Goal: Task Accomplishment & Management: Manage account settings

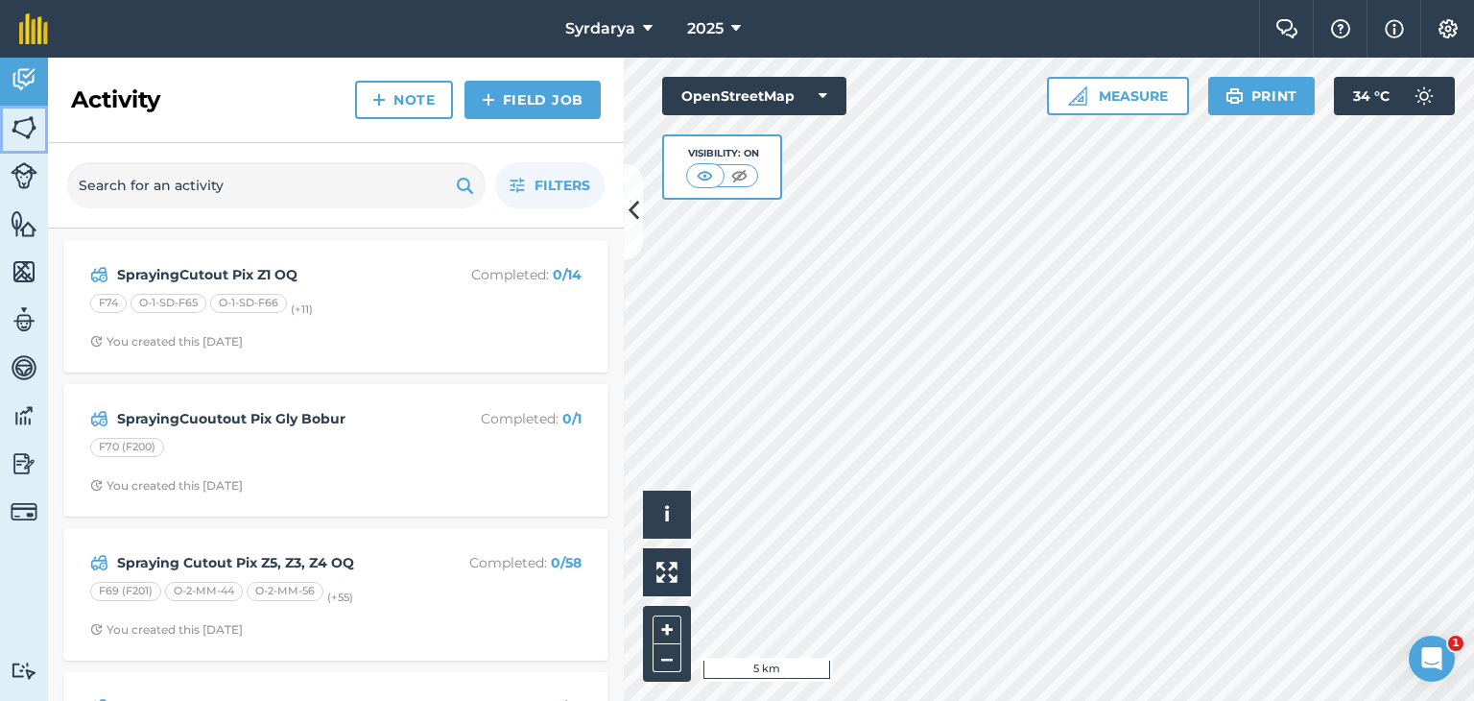
click at [15, 120] on img at bounding box center [24, 127] width 27 height 29
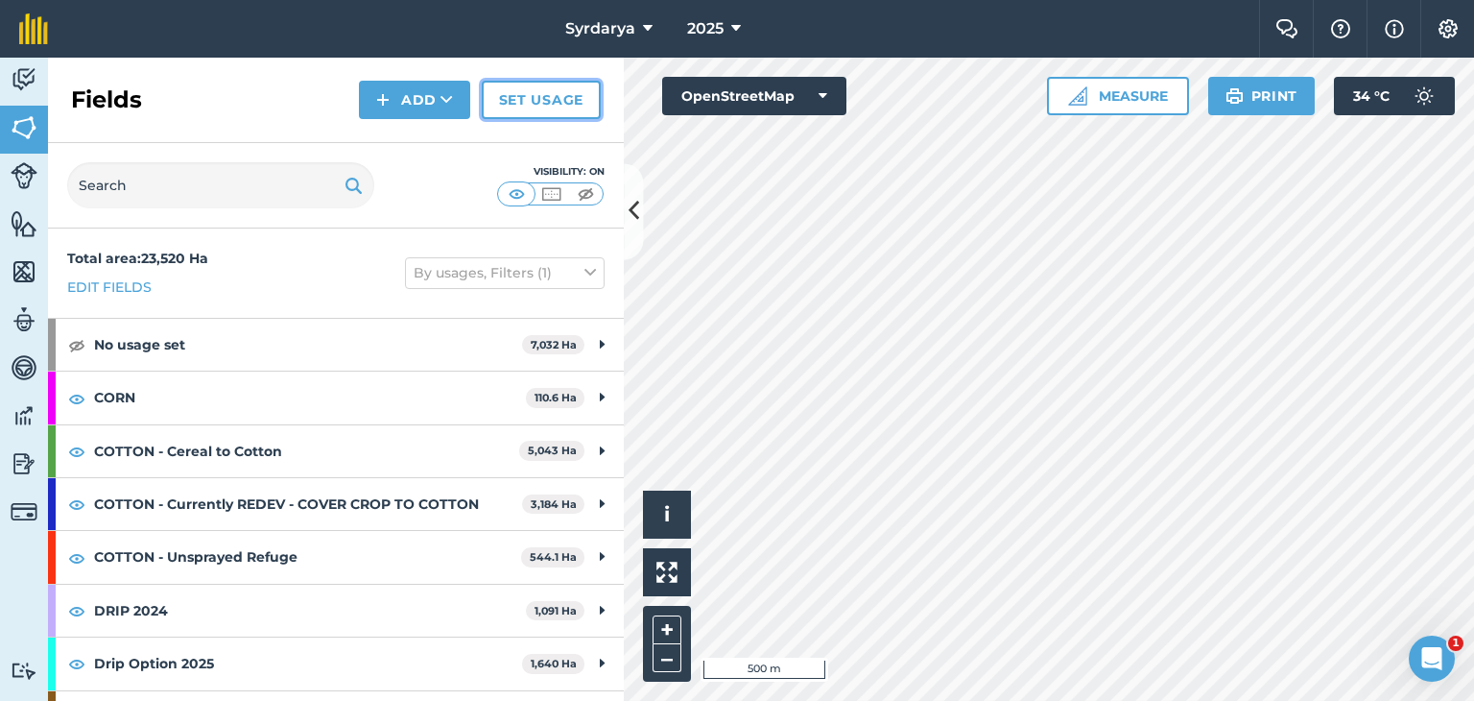
click at [566, 113] on link "Set usage" at bounding box center [541, 100] width 119 height 38
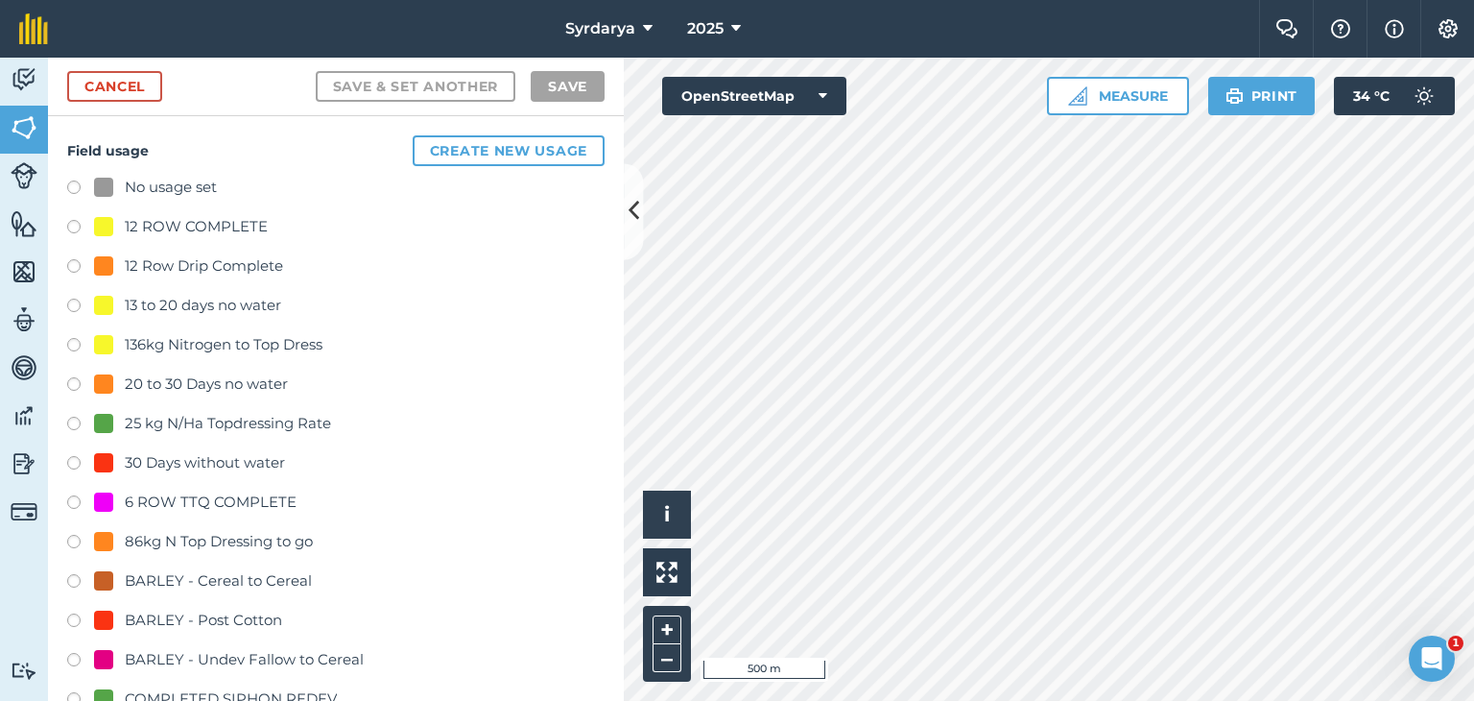
click at [77, 186] on label at bounding box center [80, 189] width 27 height 19
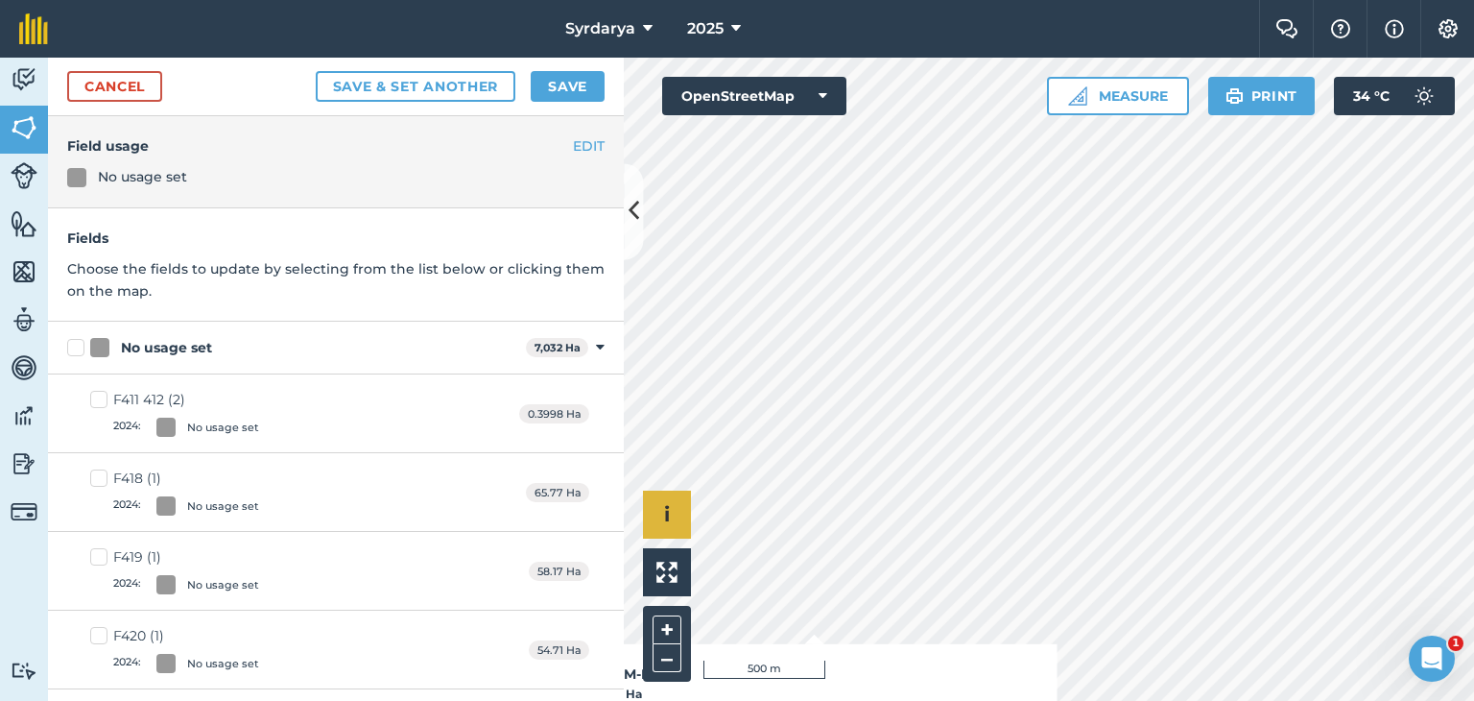
checkbox input "true"
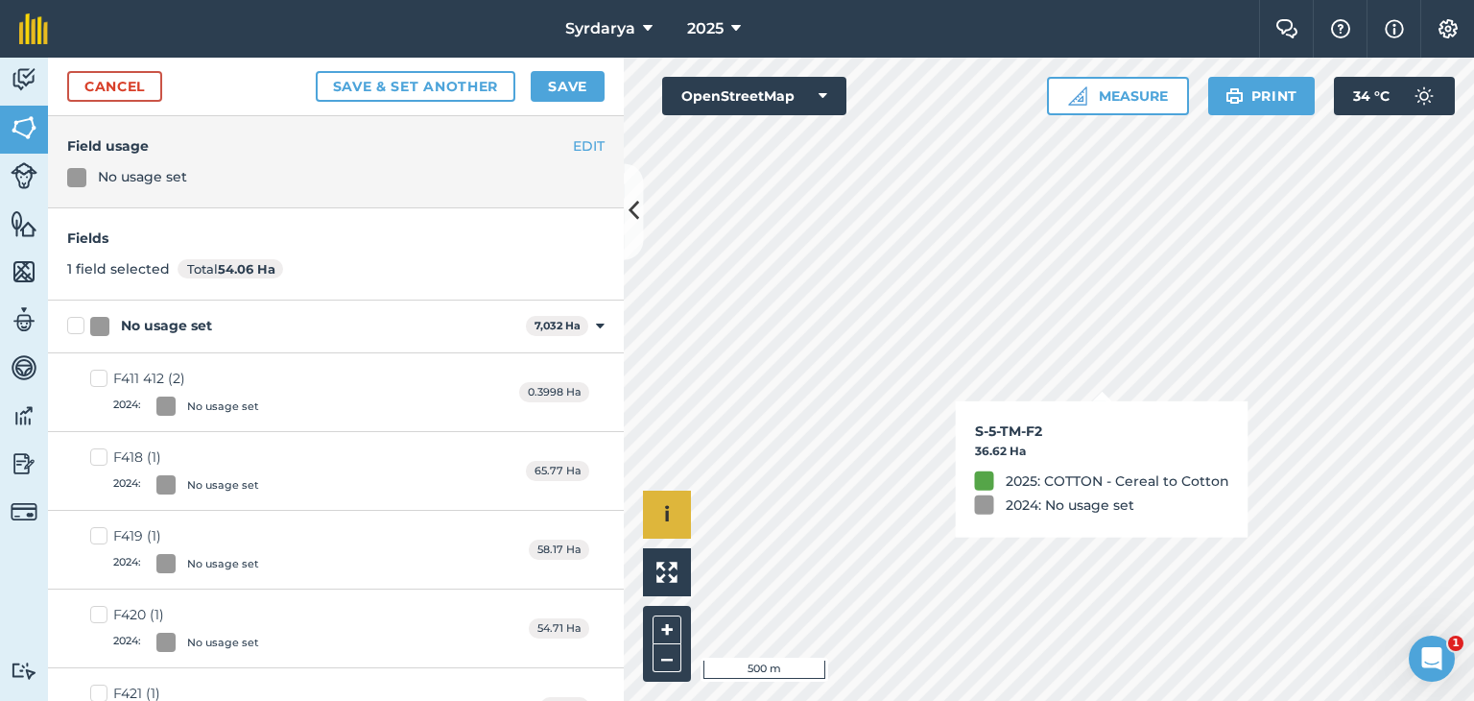
checkbox input "true"
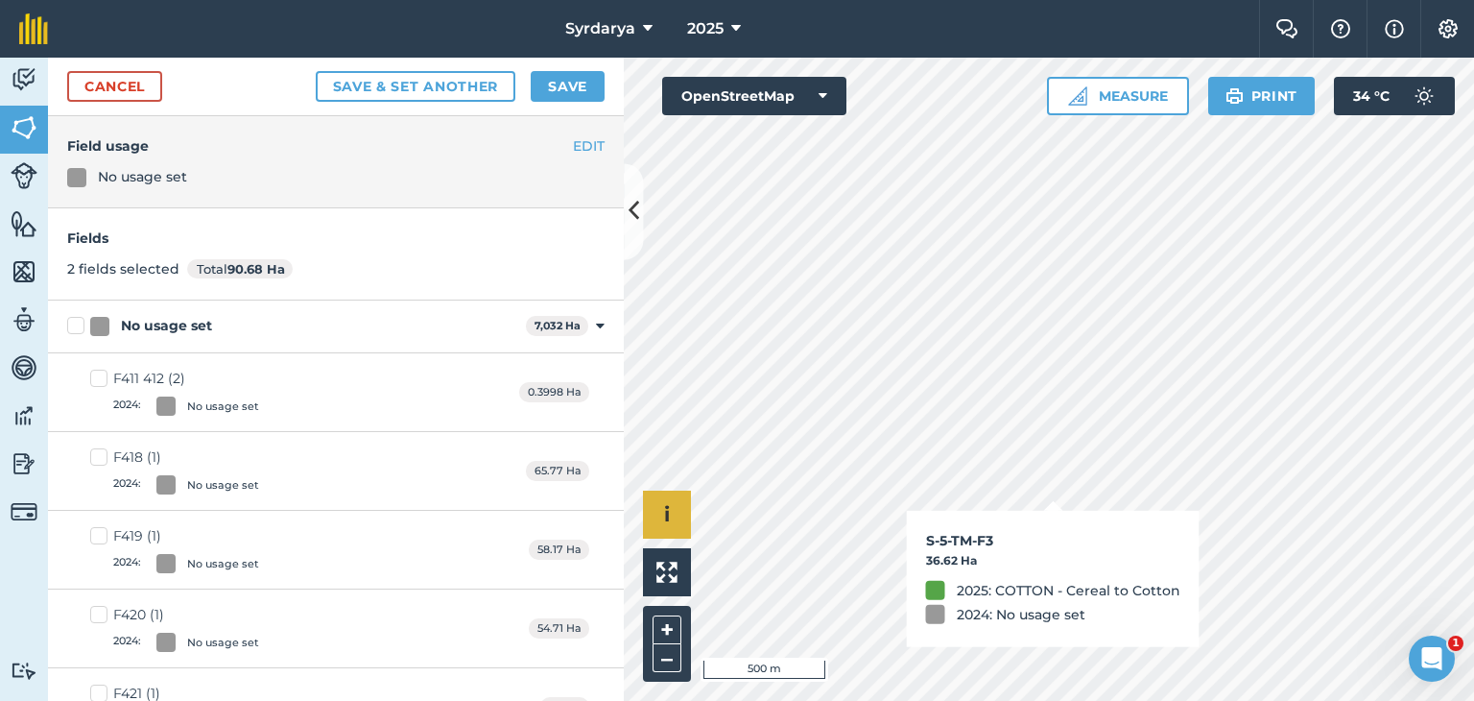
checkbox input "true"
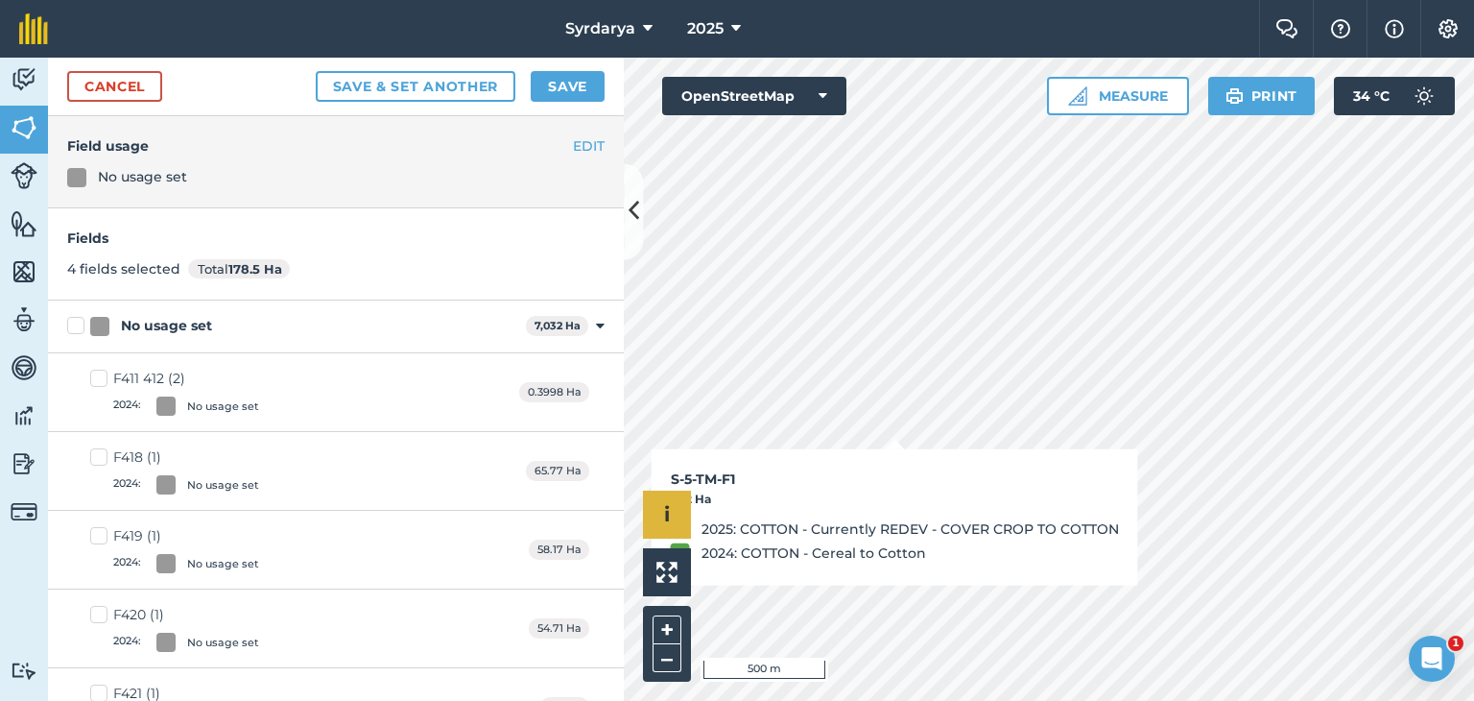
checkbox input "false"
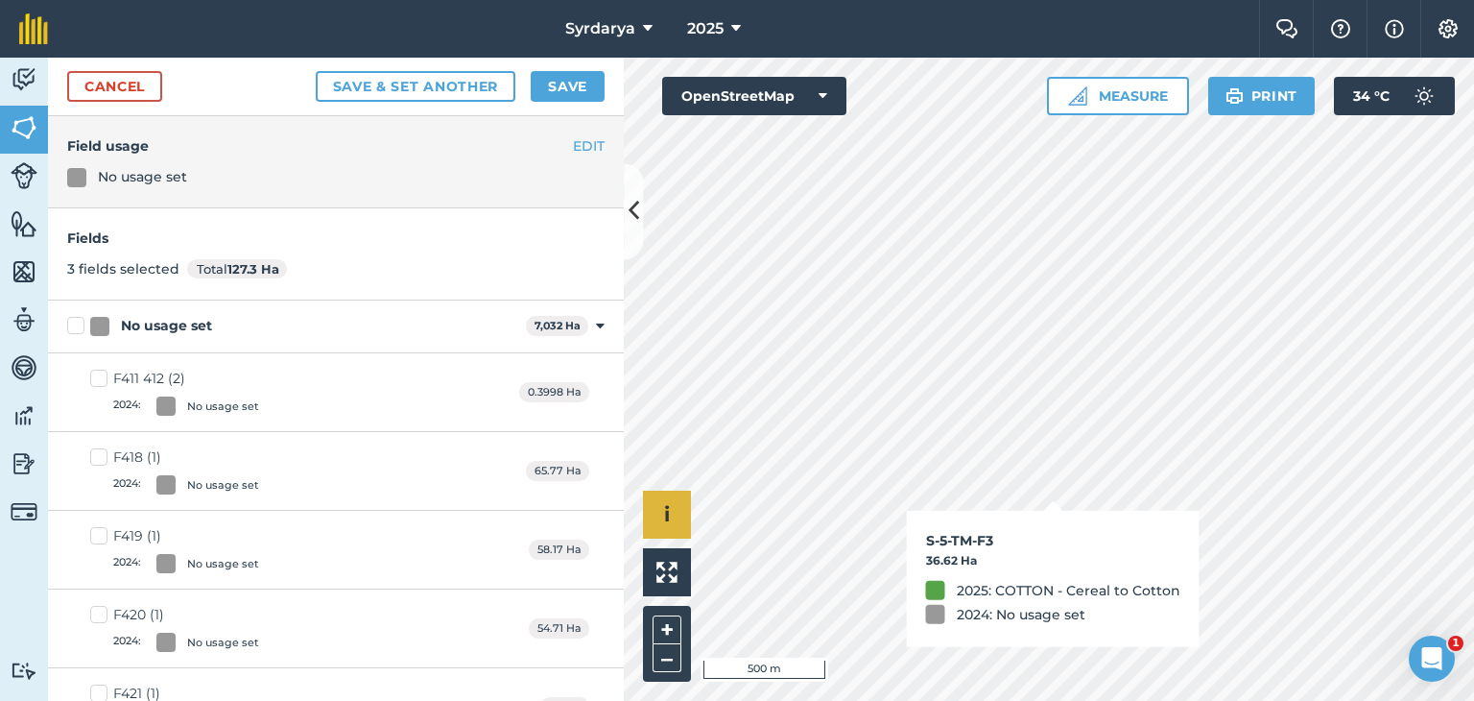
checkbox input "false"
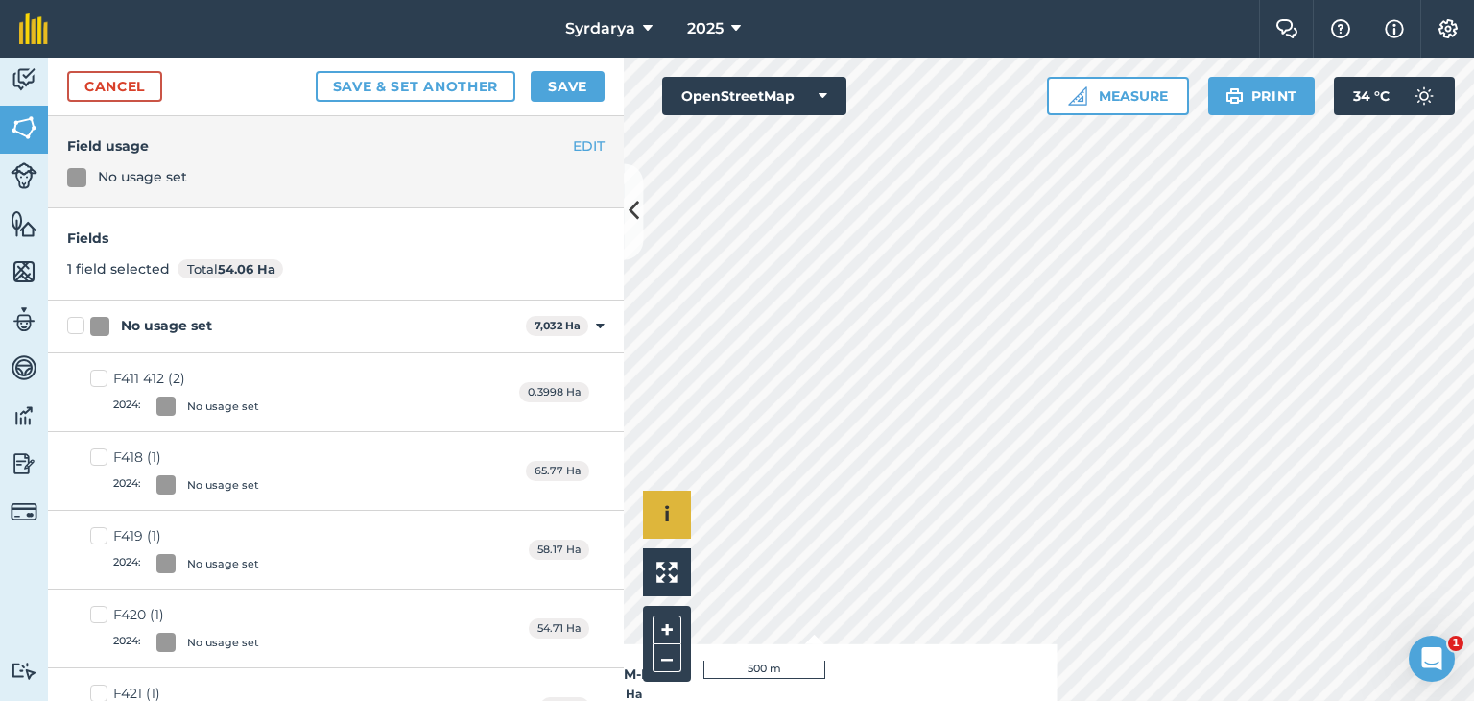
checkbox input "false"
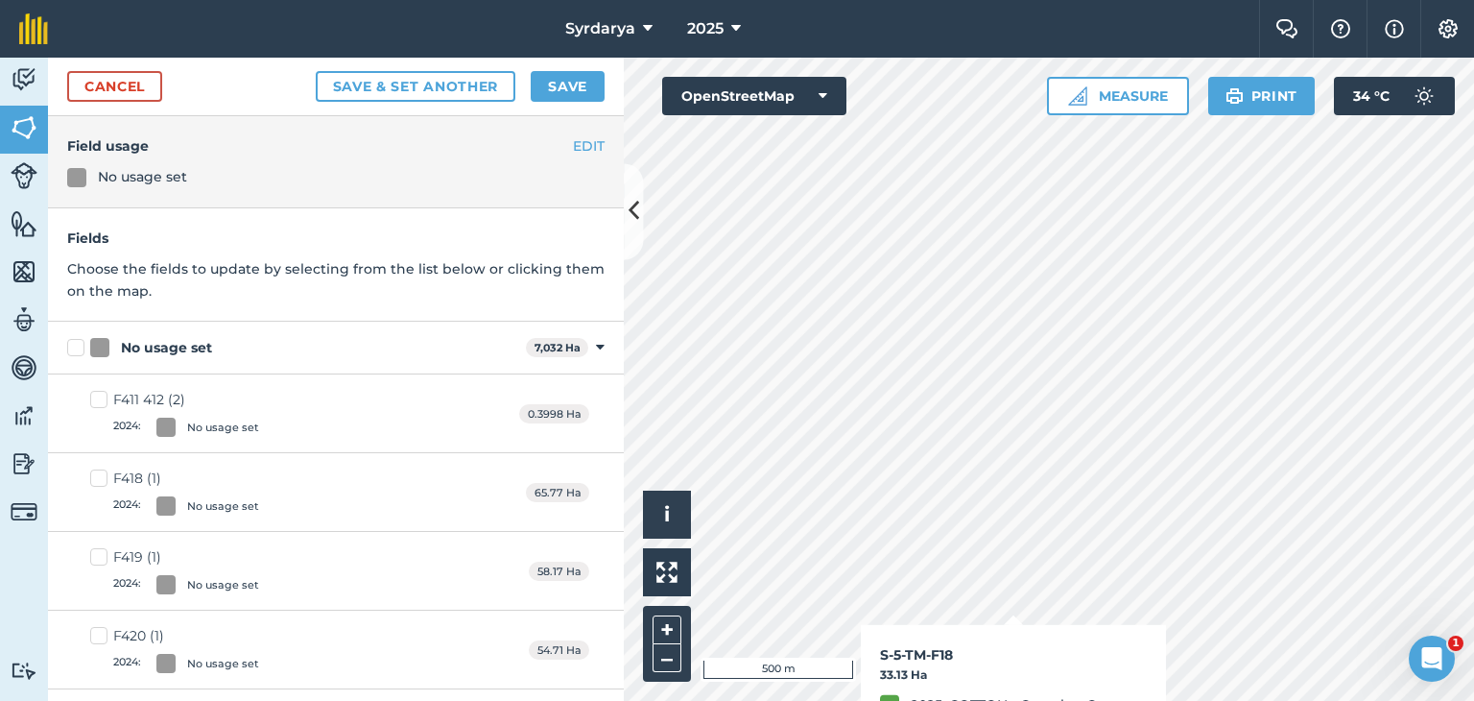
checkbox input "true"
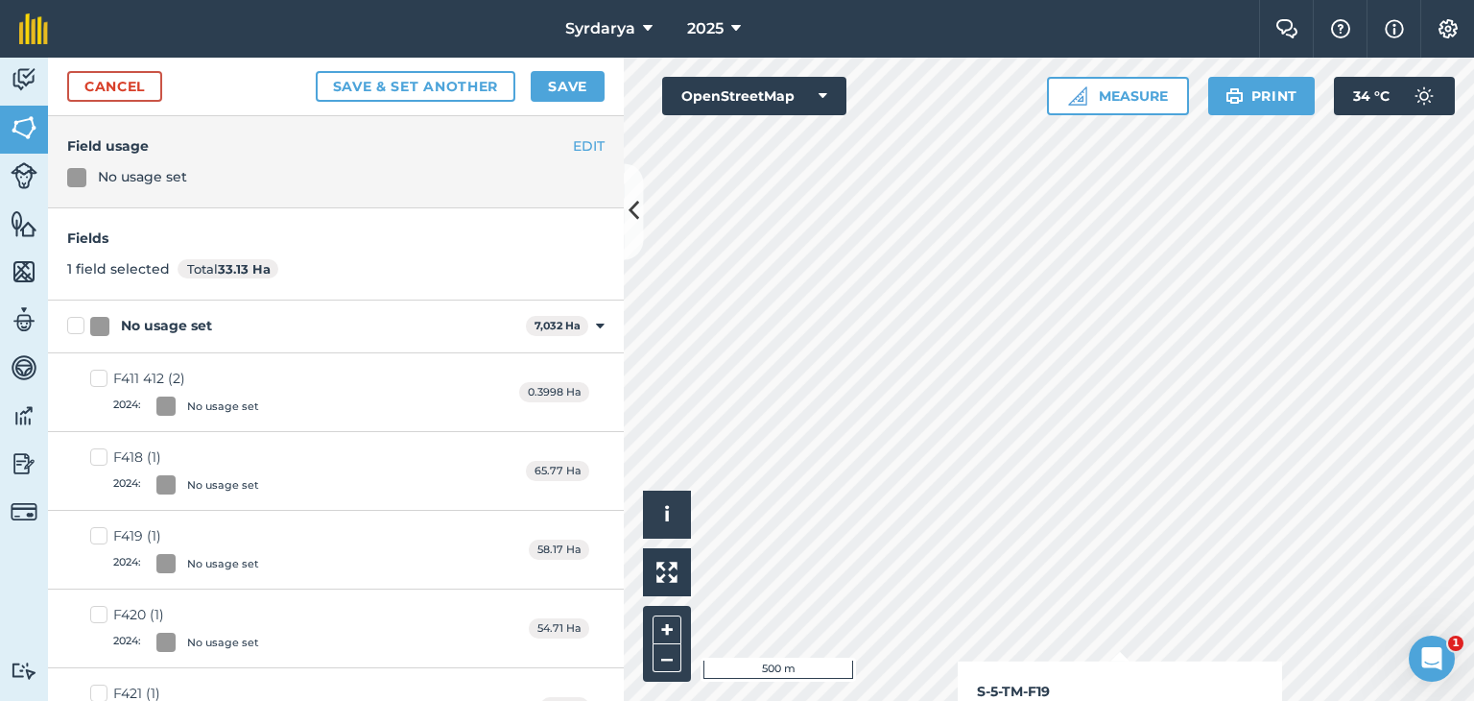
checkbox input "true"
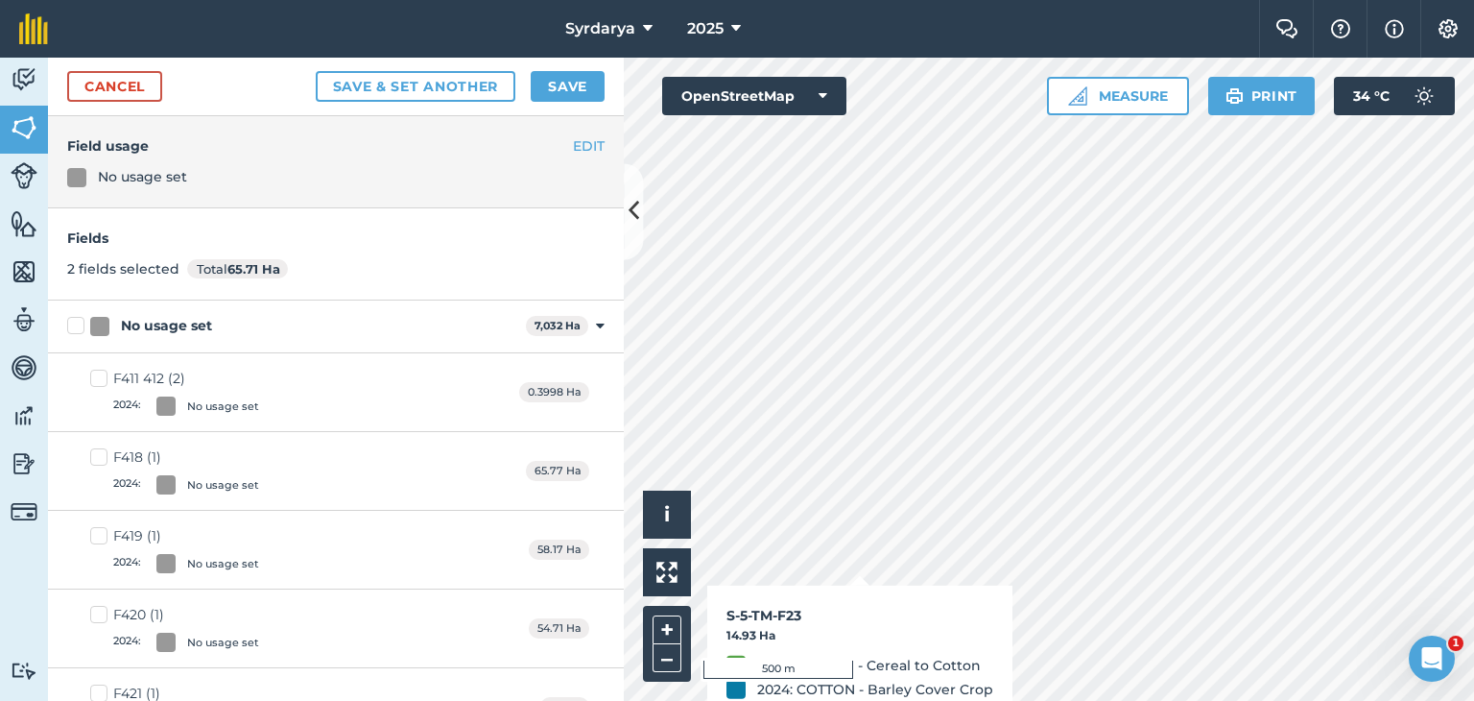
checkbox input "true"
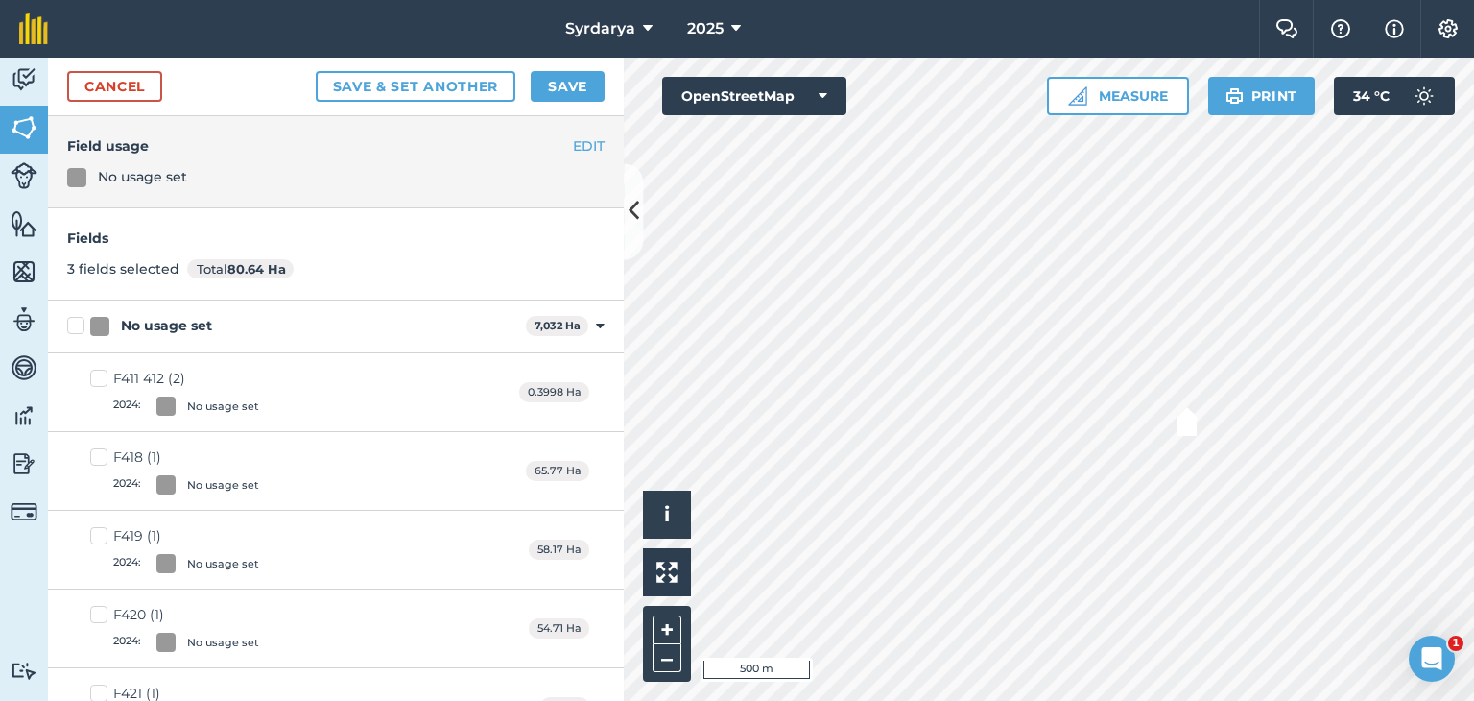
checkbox input "true"
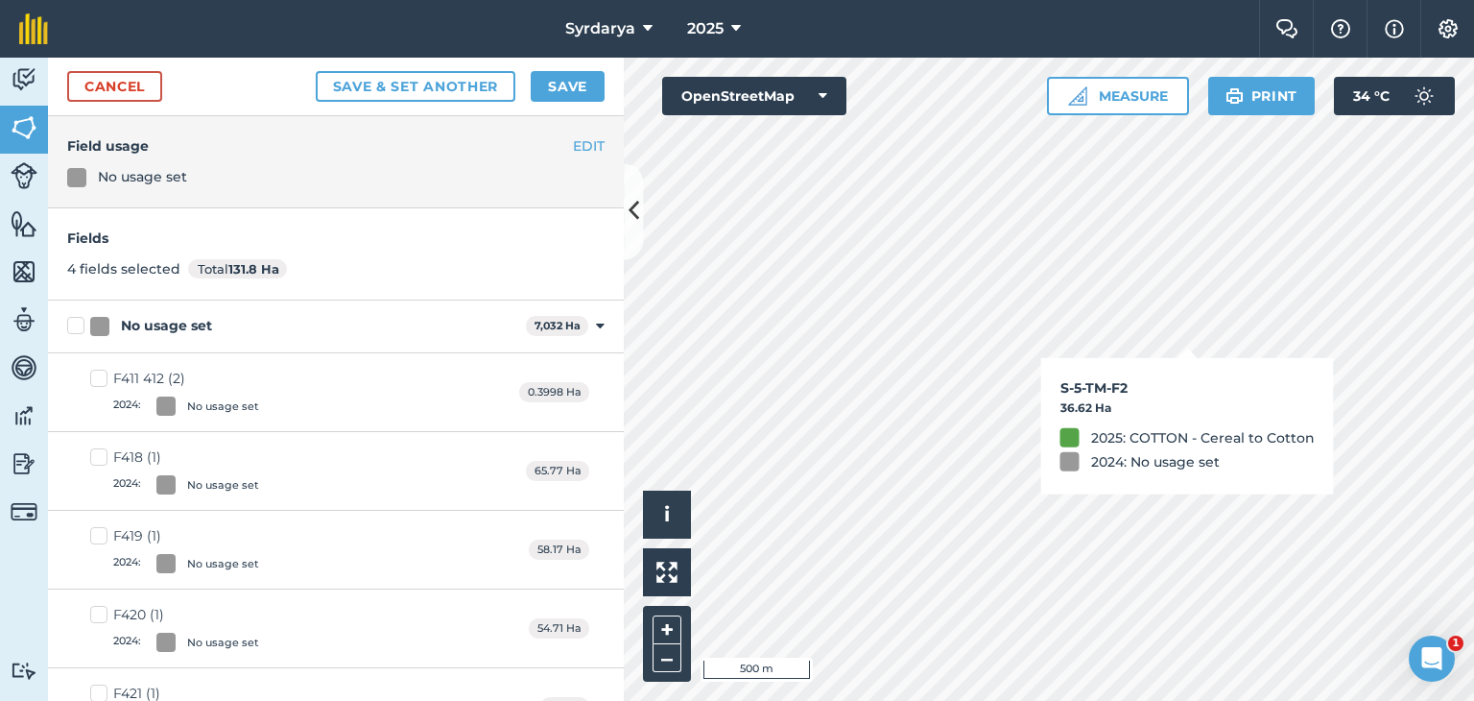
checkbox input "true"
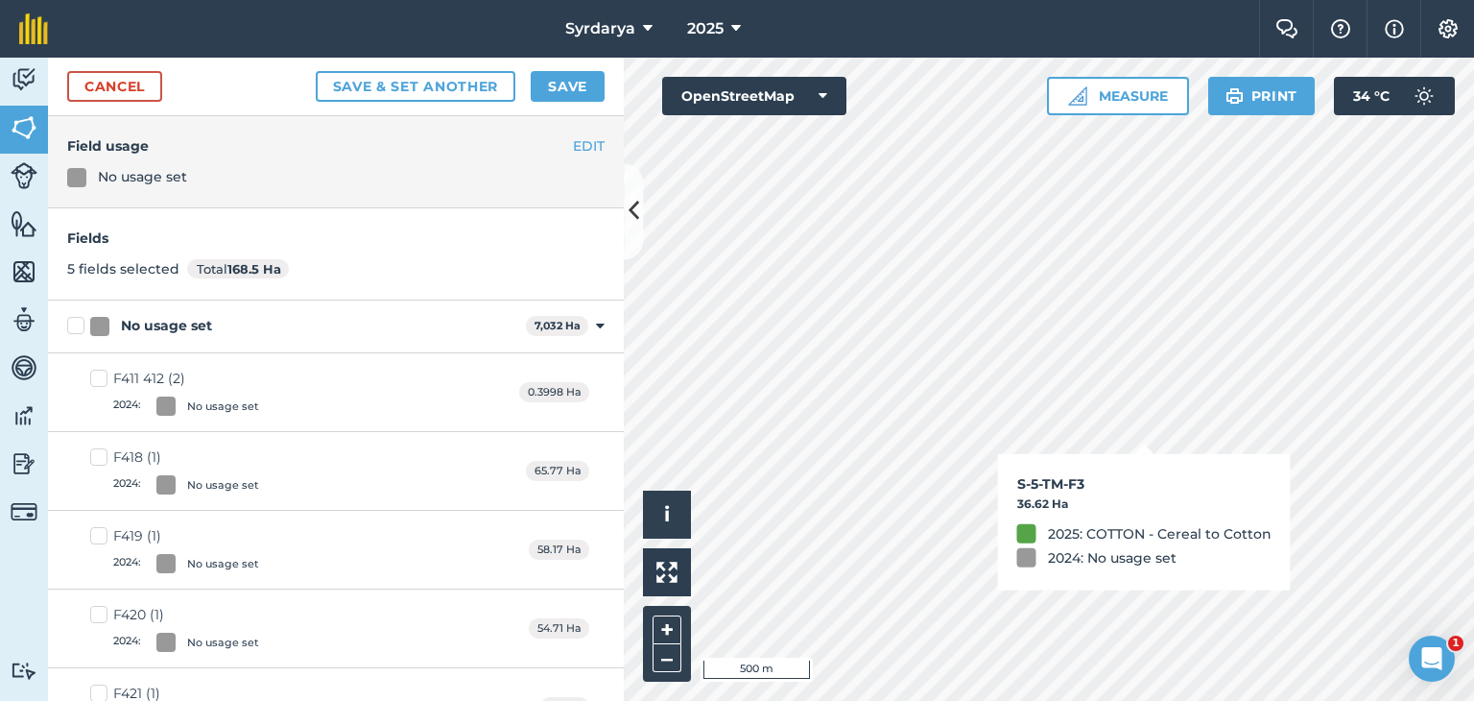
checkbox input "true"
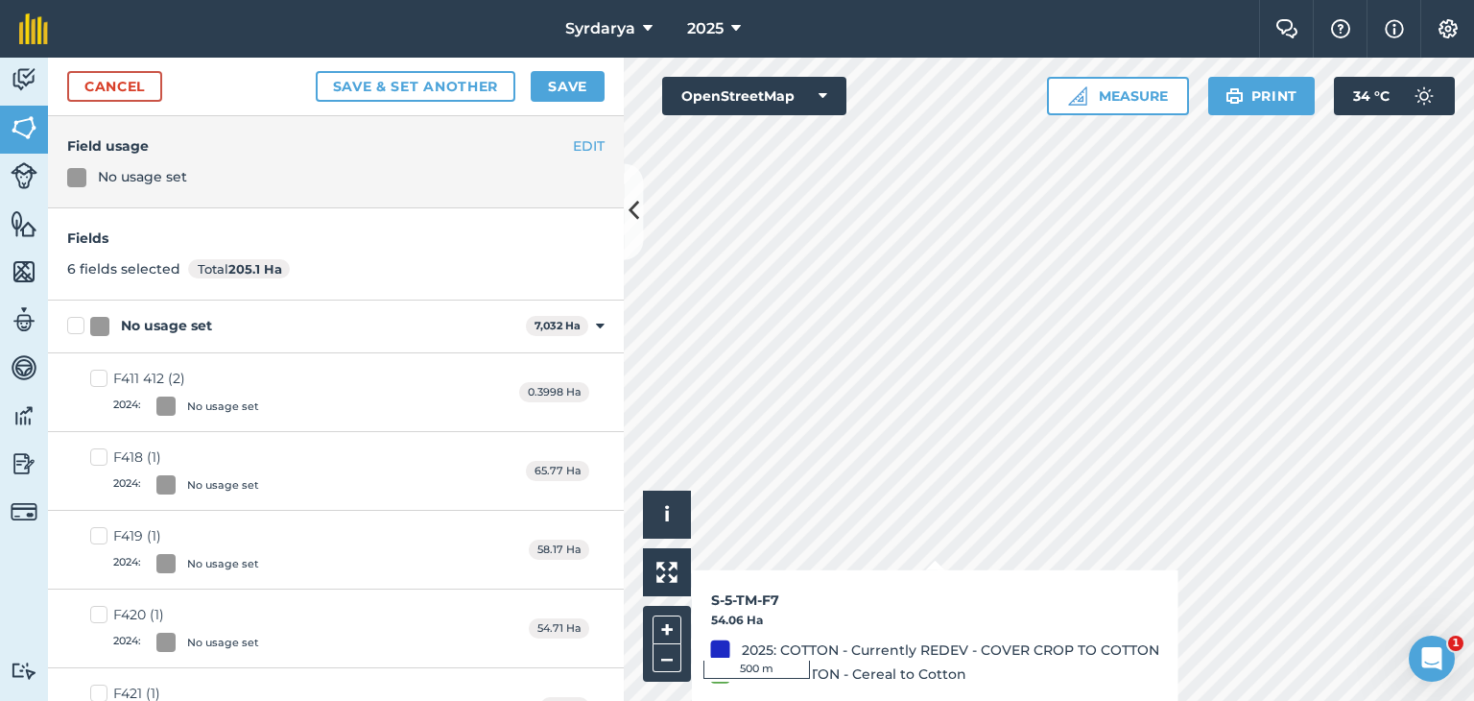
checkbox input "true"
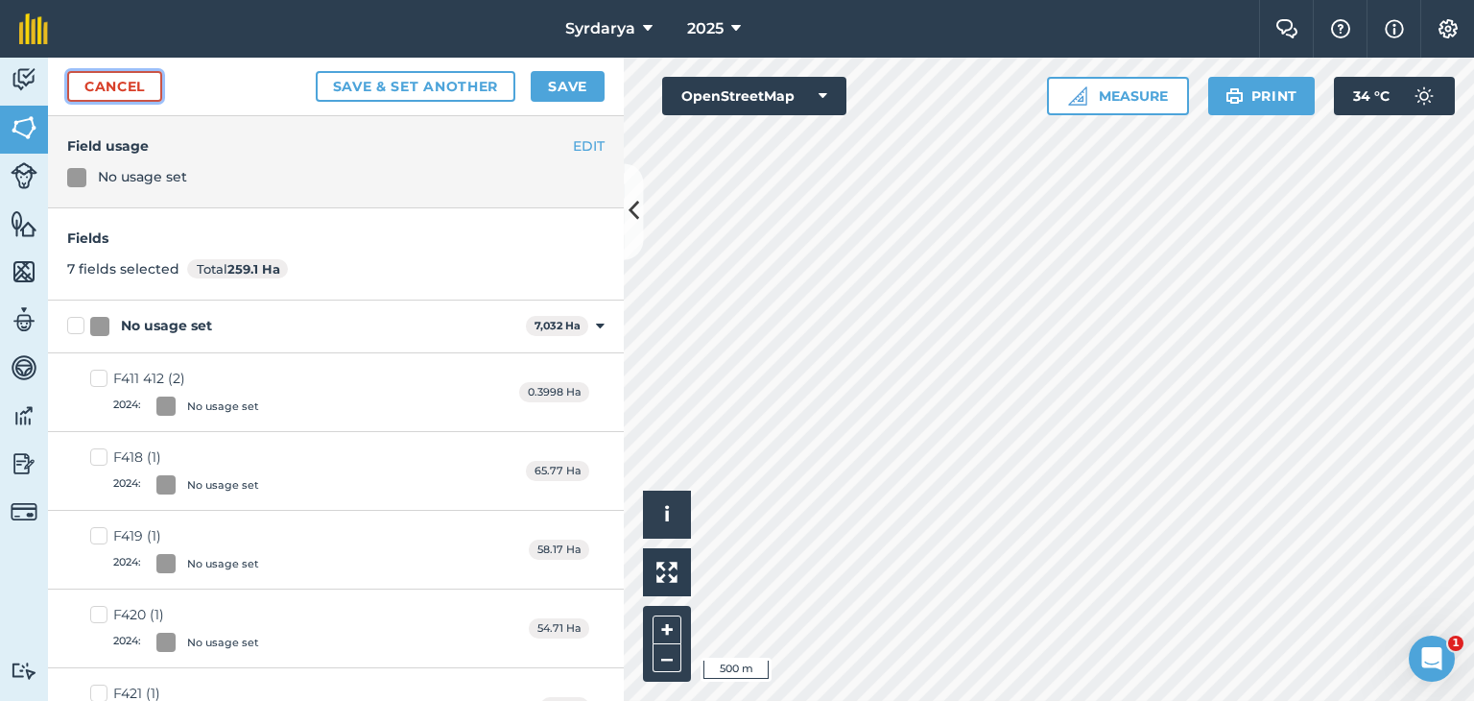
click at [127, 80] on link "Cancel" at bounding box center [114, 86] width 95 height 31
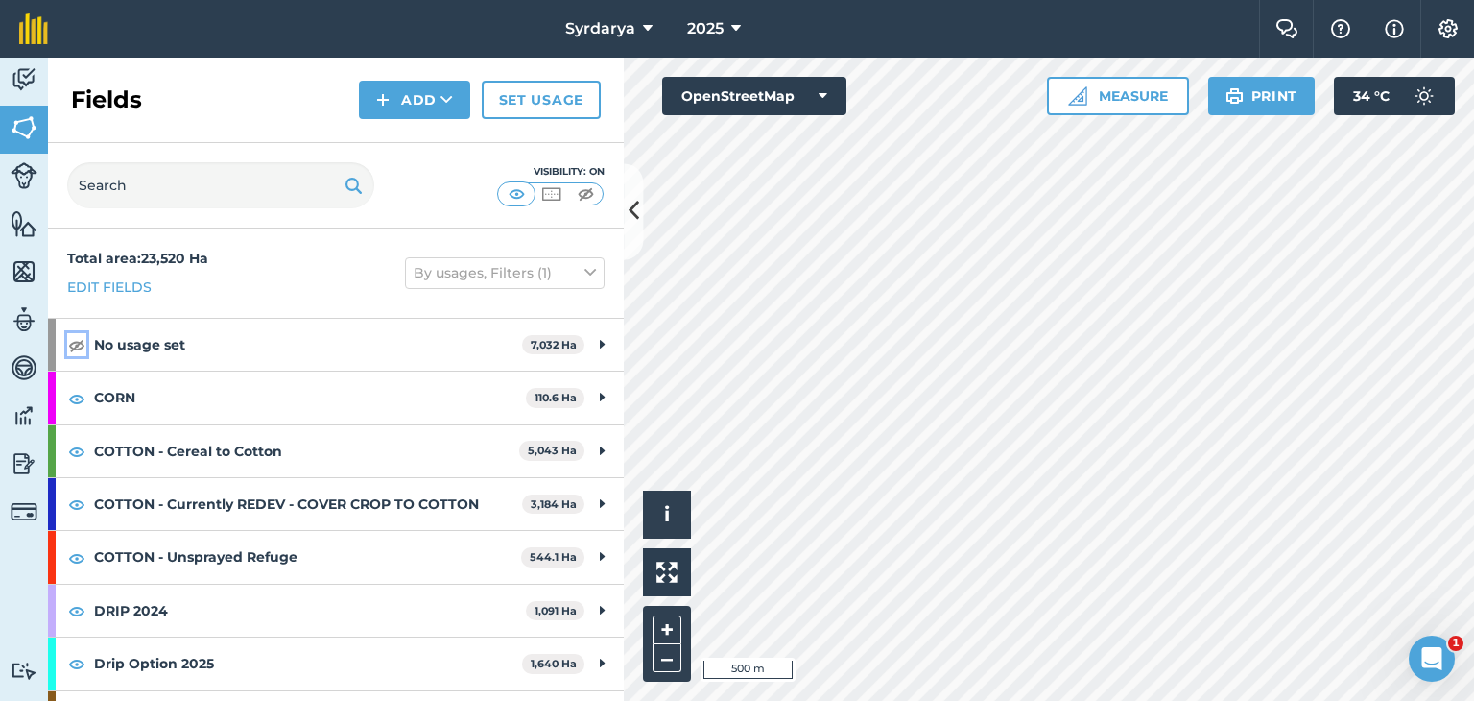
click at [75, 341] on img at bounding box center [76, 344] width 17 height 23
click at [691, 26] on span "2025" at bounding box center [705, 28] width 36 height 23
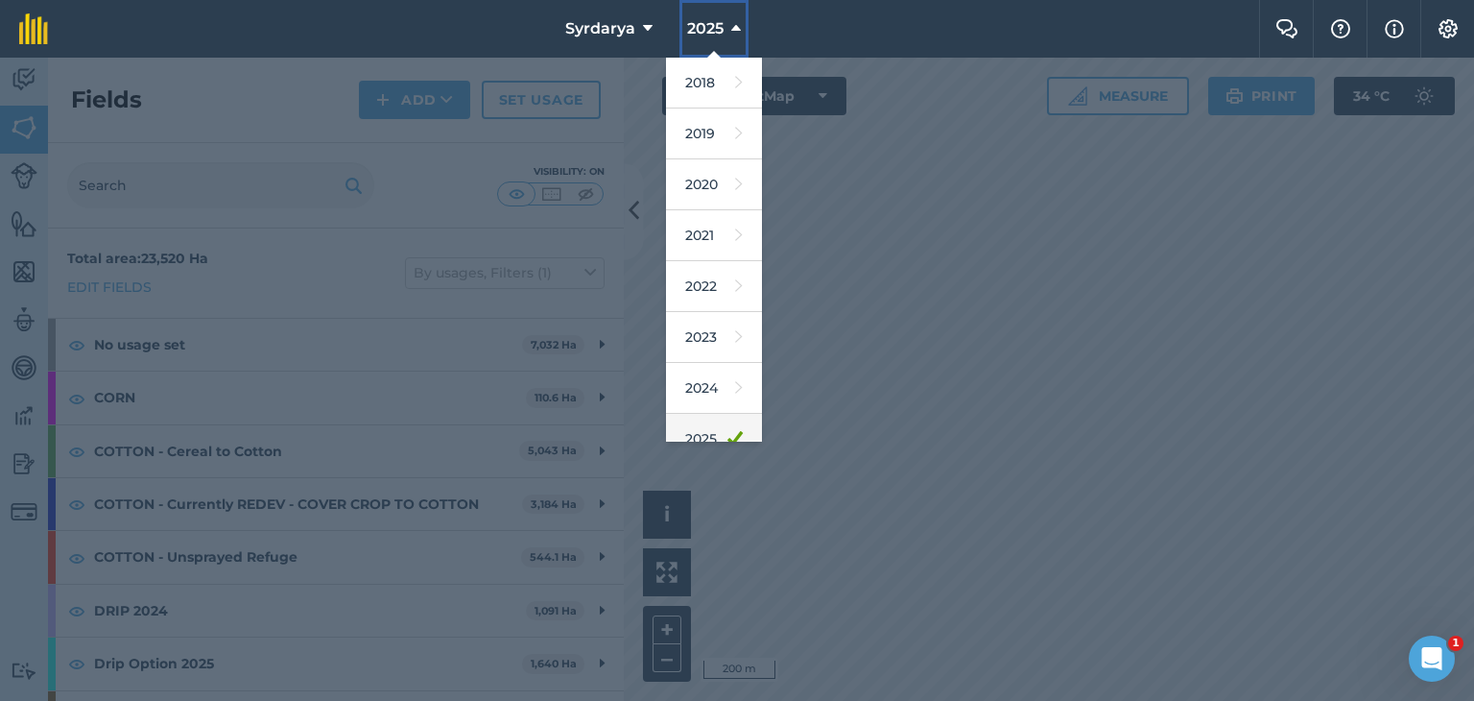
scroll to position [123, 0]
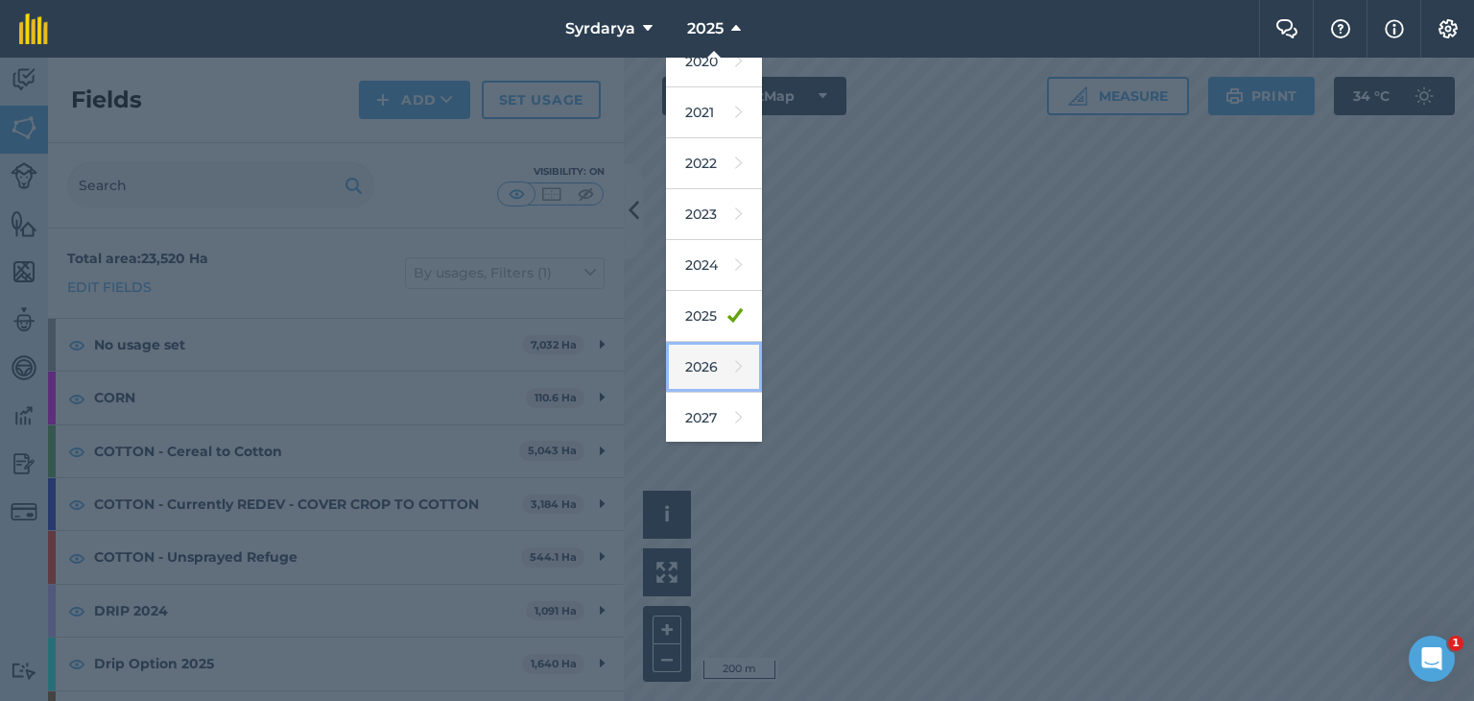
click at [699, 360] on link "2026" at bounding box center [714, 367] width 96 height 51
